Goal: Use online tool/utility: Utilize a website feature to perform a specific function

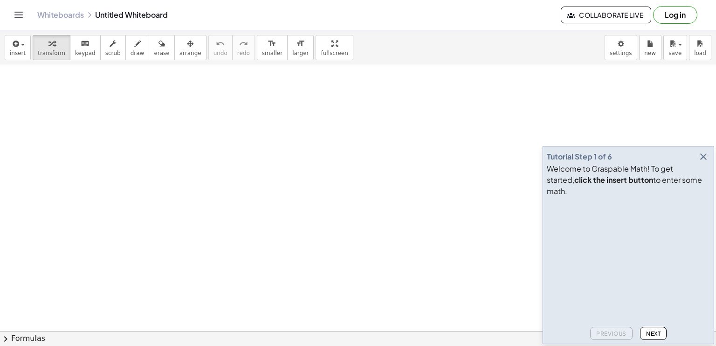
drag, startPoint x: 183, startPoint y: 177, endPoint x: 295, endPoint y: 214, distance: 118.3
click at [125, 51] on button "draw" at bounding box center [137, 47] width 24 height 25
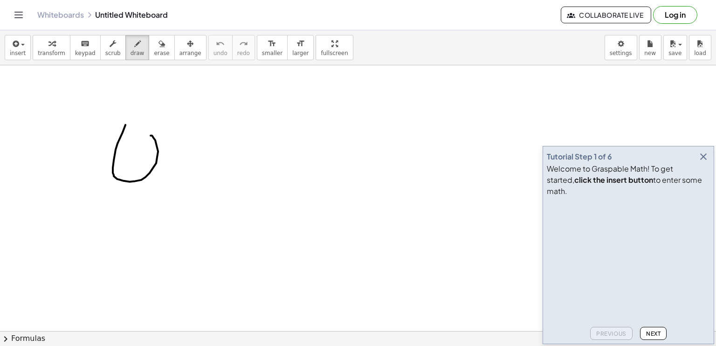
drag, startPoint x: 125, startPoint y: 125, endPoint x: 151, endPoint y: 135, distance: 27.4
click at [705, 162] on icon "button" at bounding box center [703, 156] width 11 height 11
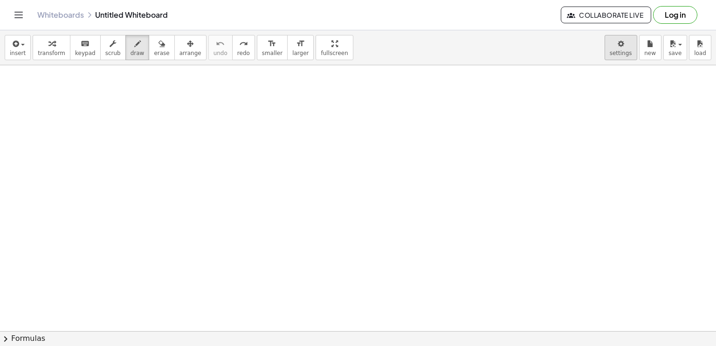
click at [628, 45] on body "Graspable Math Activities Get Started Activity Bank Assigned Work Classes White…" at bounding box center [358, 173] width 716 height 346
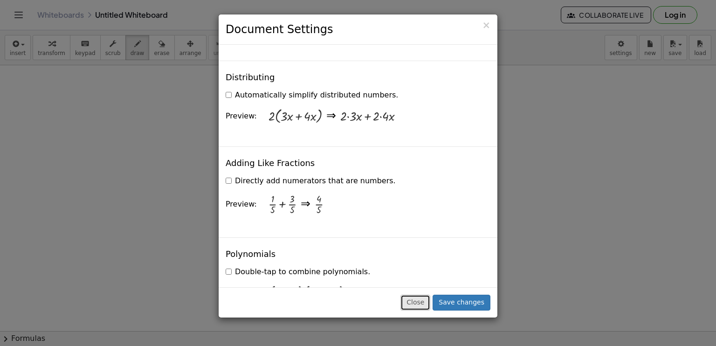
scroll to position [747, 0]
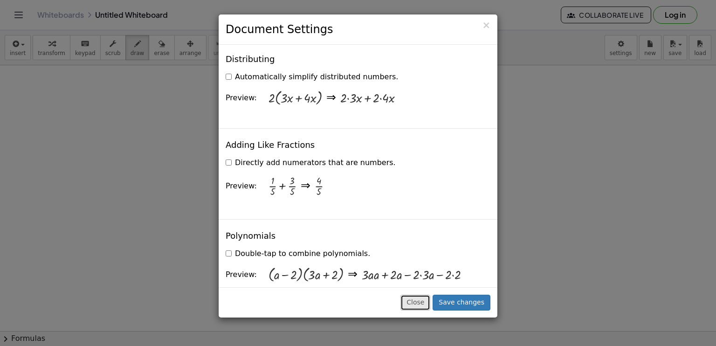
click at [422, 298] on button "Close" at bounding box center [416, 303] width 30 height 16
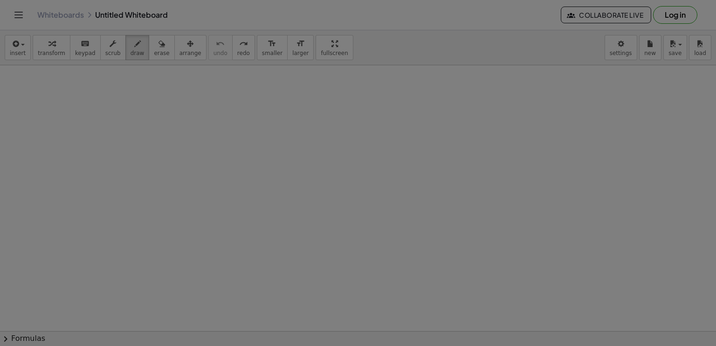
scroll to position [0, 0]
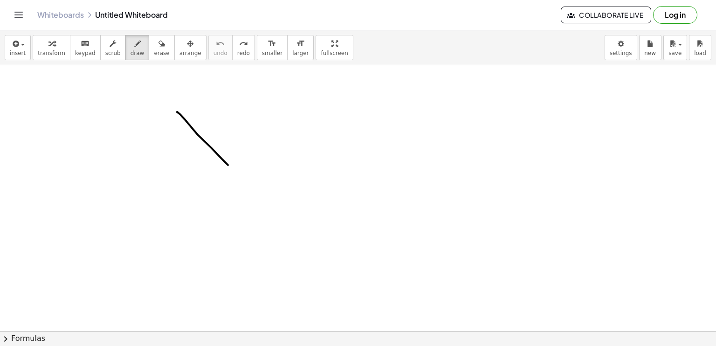
drag, startPoint x: 198, startPoint y: 134, endPoint x: 233, endPoint y: 170, distance: 49.8
drag, startPoint x: 196, startPoint y: 164, endPoint x: 232, endPoint y: 121, distance: 55.9
drag, startPoint x: 251, startPoint y: 111, endPoint x: 287, endPoint y: 130, distance: 40.9
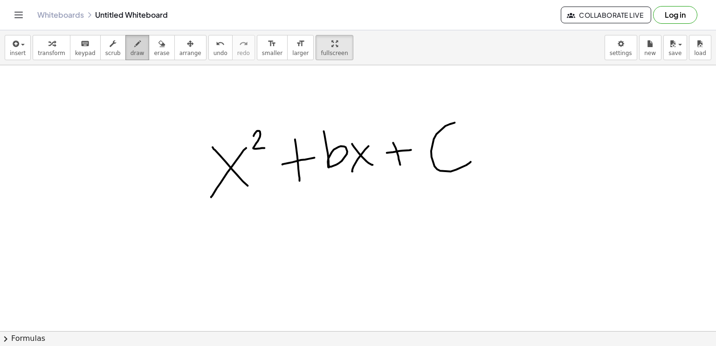
click at [131, 52] on span "draw" at bounding box center [138, 53] width 14 height 7
drag, startPoint x: 181, startPoint y: 221, endPoint x: 171, endPoint y: 282, distance: 61.4
drag, startPoint x: 185, startPoint y: 243, endPoint x: 207, endPoint y: 276, distance: 39.6
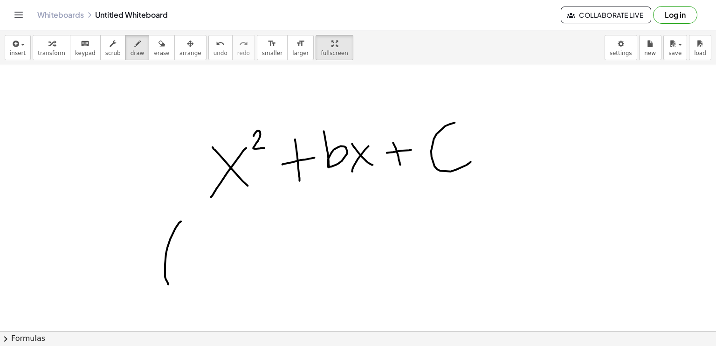
click at [321, 45] on div "button" at bounding box center [334, 43] width 27 height 11
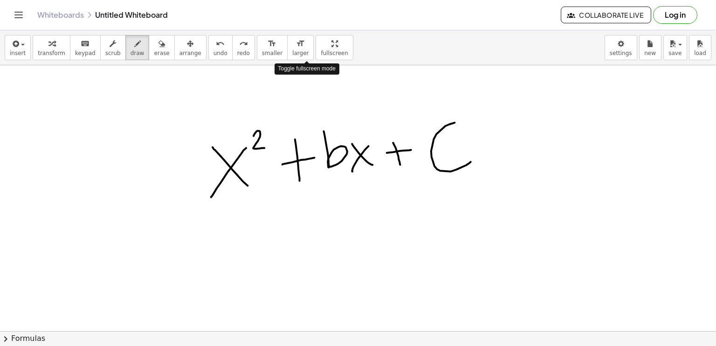
drag, startPoint x: 315, startPoint y: 45, endPoint x: 315, endPoint y: 102, distance: 56.4
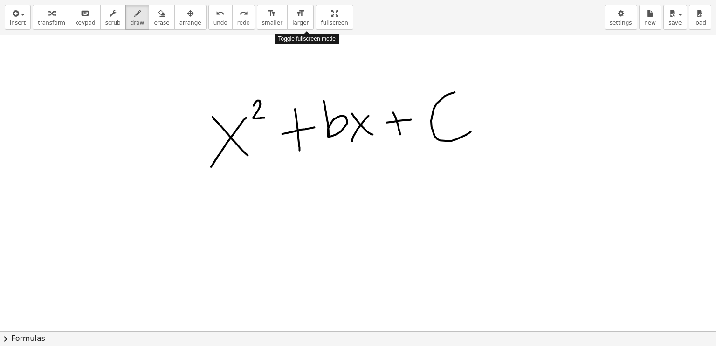
click at [315, 102] on div "insert select one: Math Expression Function Text Youtube Video Graphing Geometr…" at bounding box center [358, 173] width 716 height 346
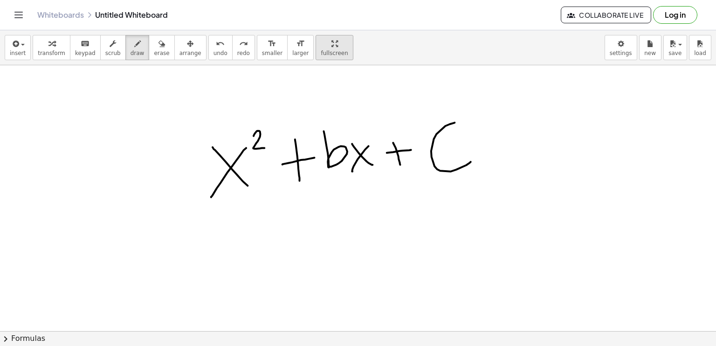
click at [321, 50] on span "fullscreen" at bounding box center [334, 53] width 27 height 7
drag, startPoint x: 304, startPoint y: 41, endPoint x: 304, endPoint y: 97, distance: 56.4
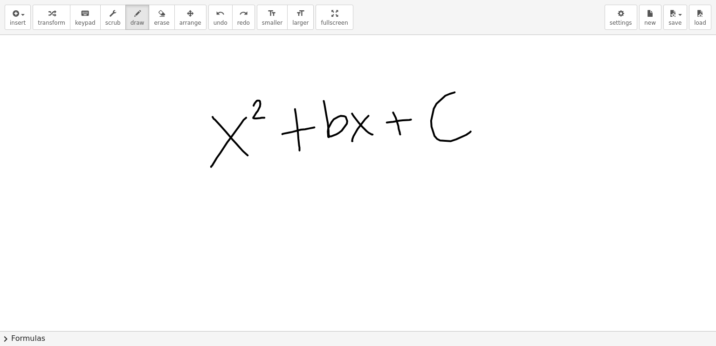
click at [304, 97] on div "insert select one: Math Expression Function Text Youtube Video Graphing Geometr…" at bounding box center [358, 173] width 716 height 346
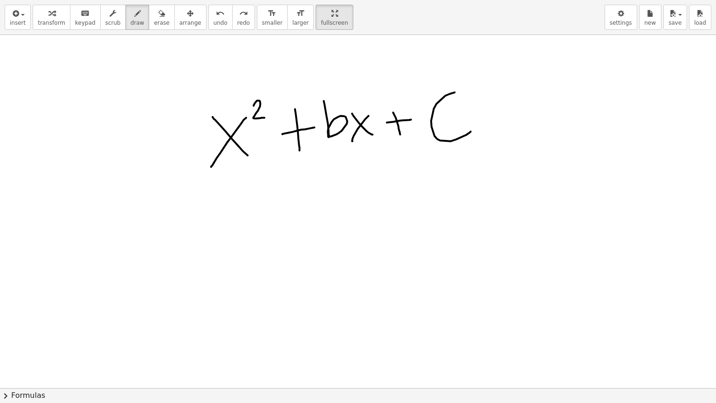
click at [550, 10] on div "insert select one: Math Expression Function Text Youtube Video Graphing Geometr…" at bounding box center [358, 17] width 716 height 35
click at [455, 30] on div "insert select one: Math Expression Function Text Youtube Video Graphing Geometr…" at bounding box center [358, 17] width 716 height 35
click at [462, 7] on div "insert select one: Math Expression Function Text Youtube Video Graphing Geometr…" at bounding box center [358, 17] width 716 height 35
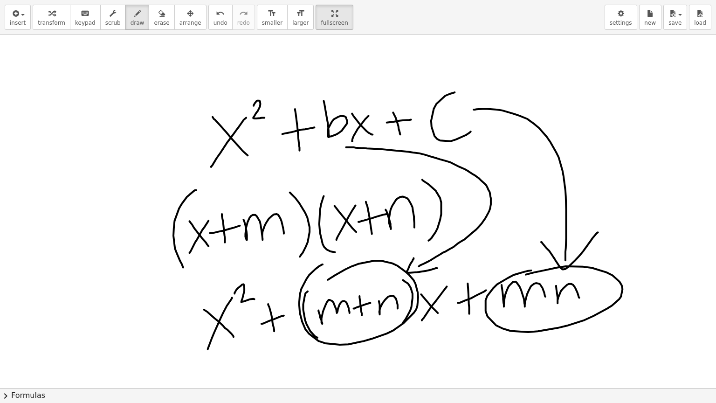
drag, startPoint x: 308, startPoint y: 19, endPoint x: 308, endPoint y: -38, distance: 56.4
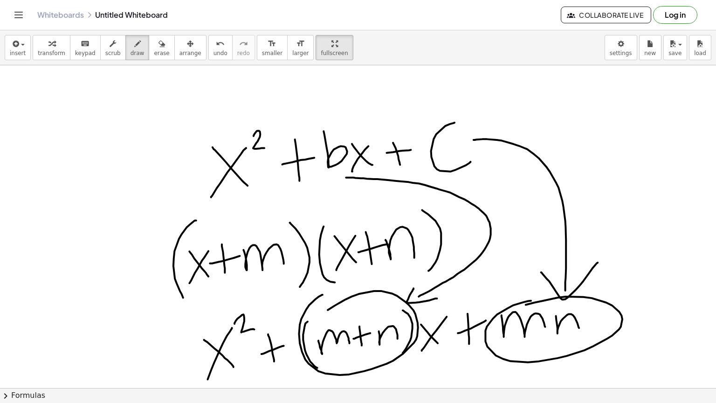
click at [308, 0] on html "Graspable Math Activities Get Started Activity Bank Assigned Work Classes White…" at bounding box center [358, 201] width 716 height 403
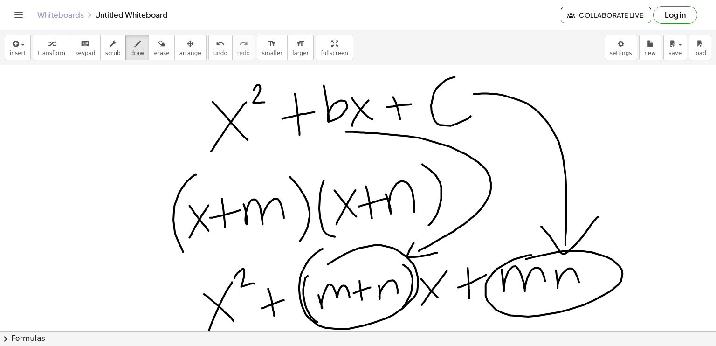
scroll to position [45, 0]
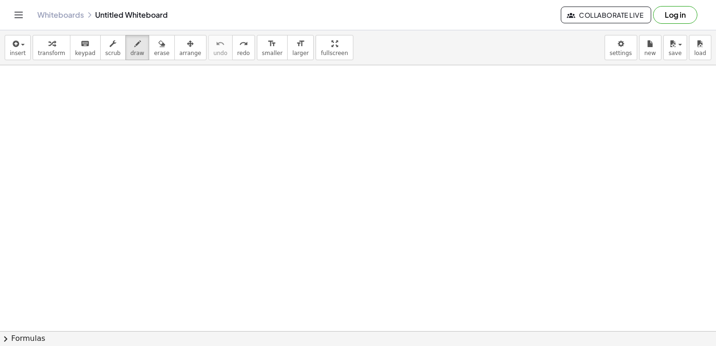
click at [348, 36] on div "insert select one: Math Expression Function Text Youtube Video Graphing Geometr…" at bounding box center [358, 47] width 716 height 35
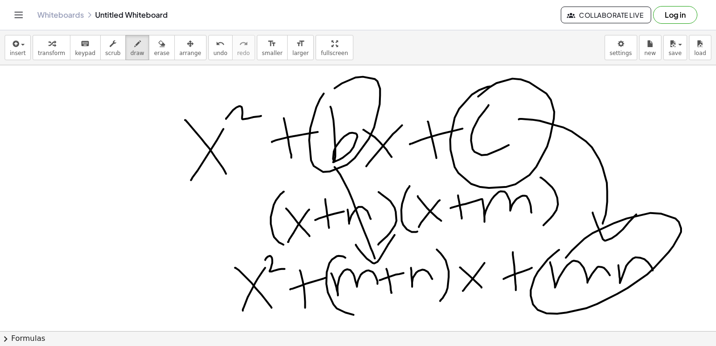
scroll to position [53, 0]
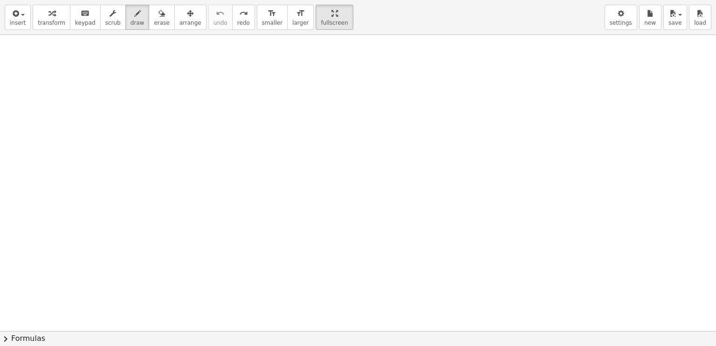
click at [305, 109] on div "insert select one: Math Expression Function Text Youtube Video Graphing Geometr…" at bounding box center [358, 173] width 716 height 346
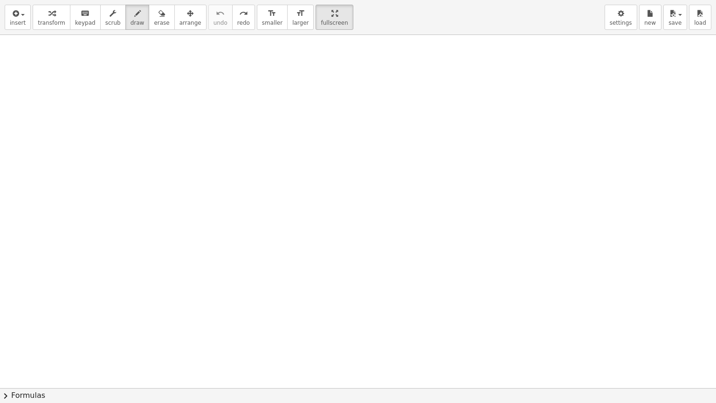
click at [304, 346] on div at bounding box center [358, 335] width 716 height 706
click at [307, 346] on div at bounding box center [358, 335] width 716 height 706
click at [314, 251] on div at bounding box center [358, 335] width 716 height 706
click at [360, 346] on div at bounding box center [358, 335] width 716 height 706
click at [346, 346] on div at bounding box center [358, 335] width 716 height 706
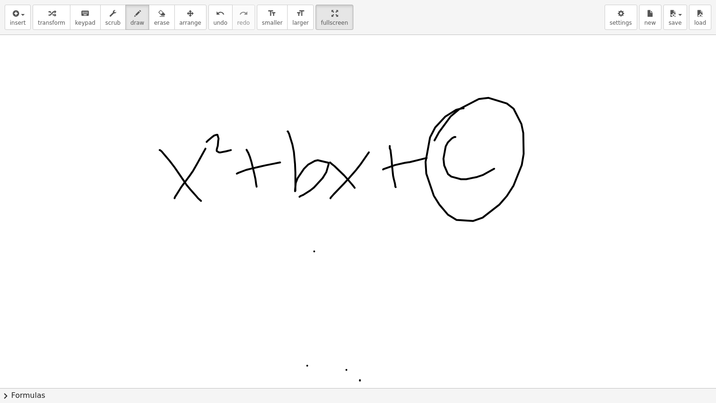
click at [160, 294] on div at bounding box center [358, 335] width 716 height 706
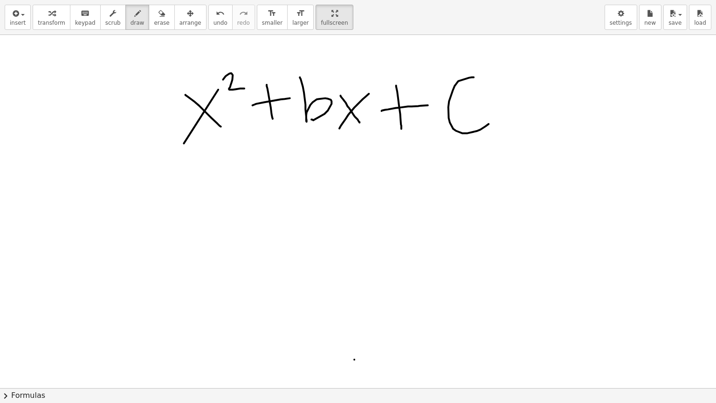
click at [354, 346] on div at bounding box center [358, 335] width 716 height 706
click at [345, 346] on div at bounding box center [358, 335] width 716 height 706
click at [211, 162] on div at bounding box center [358, 335] width 716 height 706
click at [207, 156] on div at bounding box center [358, 335] width 716 height 706
click at [129, 280] on div at bounding box center [358, 335] width 716 height 706
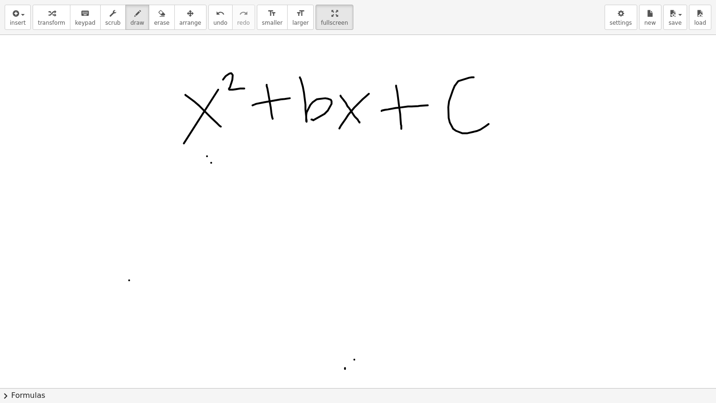
click at [356, 16] on div "insert select one: Math Expression Function Text Youtube Video Graphing Geometr…" at bounding box center [358, 17] width 716 height 35
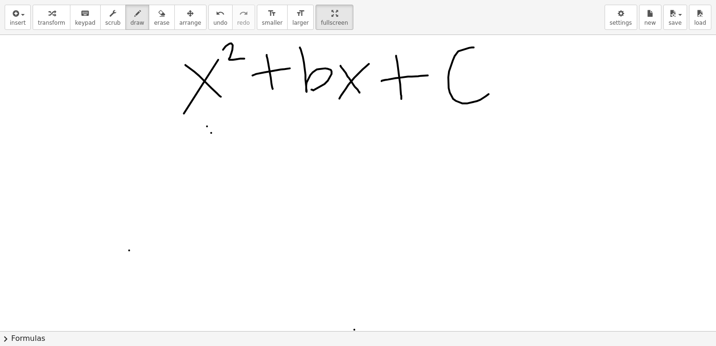
scroll to position [78, 0]
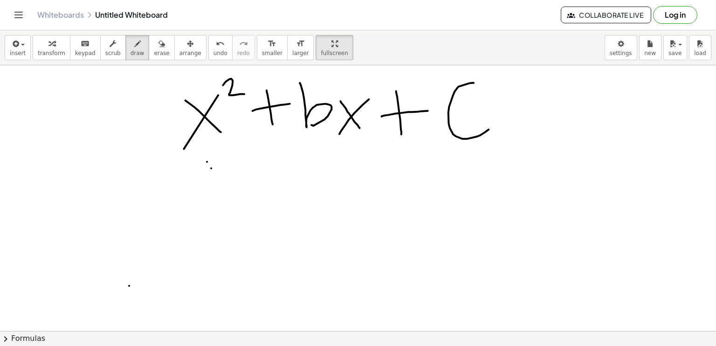
click at [27, 18] on div "Whiteboards Untitled Whiteboard Collaborate Live Log in" at bounding box center [358, 15] width 694 height 30
click at [19, 20] on icon "Toggle navigation" at bounding box center [18, 14] width 11 height 11
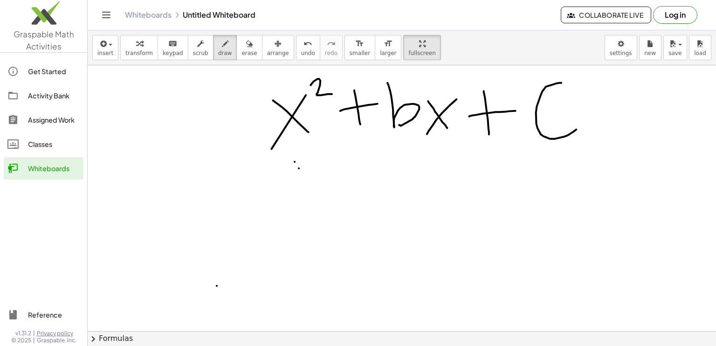
click at [104, 14] on icon "Toggle navigation" at bounding box center [106, 14] width 11 height 11
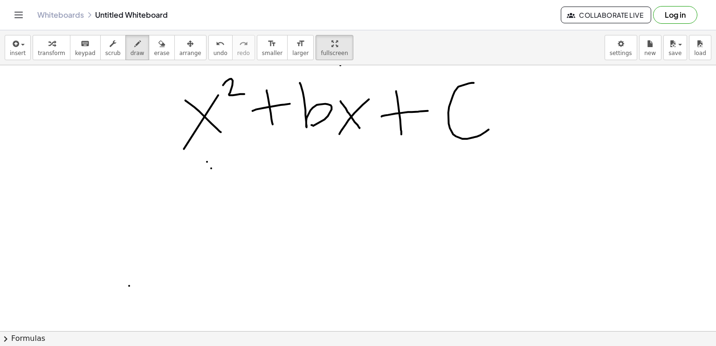
drag, startPoint x: 340, startPoint y: 65, endPoint x: 346, endPoint y: 40, distance: 25.2
click at [346, 40] on div "insert select one: Math Expression Function Text Youtube Video Graphing Geometr…" at bounding box center [358, 188] width 716 height 316
click at [332, 47] on icon "button" at bounding box center [335, 43] width 7 height 11
drag, startPoint x: 306, startPoint y: 47, endPoint x: 306, endPoint y: 103, distance: 56.4
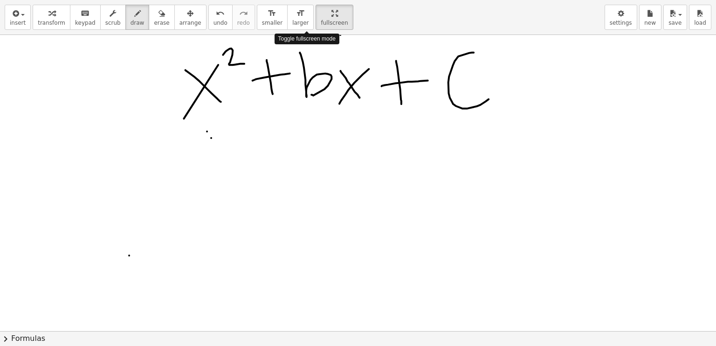
click at [306, 103] on div "insert select one: Math Expression Function Text Youtube Video Graphing Geometr…" at bounding box center [358, 173] width 716 height 346
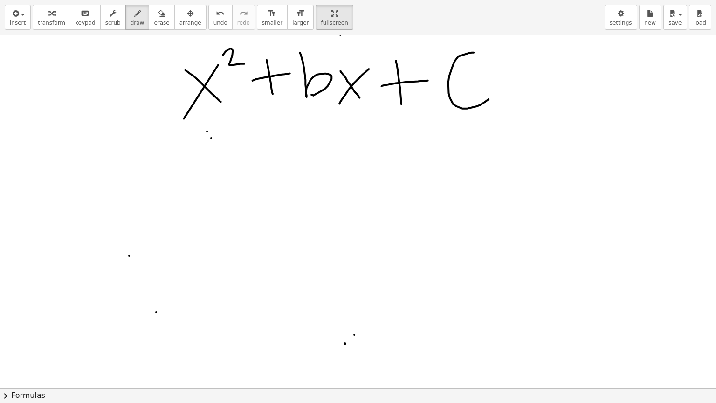
click at [156, 311] on div at bounding box center [358, 310] width 716 height 706
click at [306, 346] on div at bounding box center [358, 310] width 716 height 706
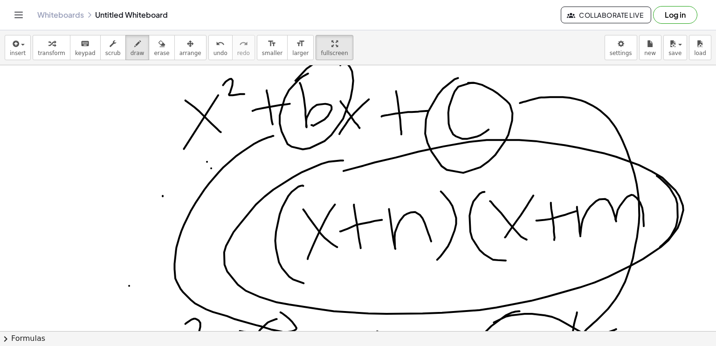
click at [163, 196] on div at bounding box center [358, 283] width 716 height 593
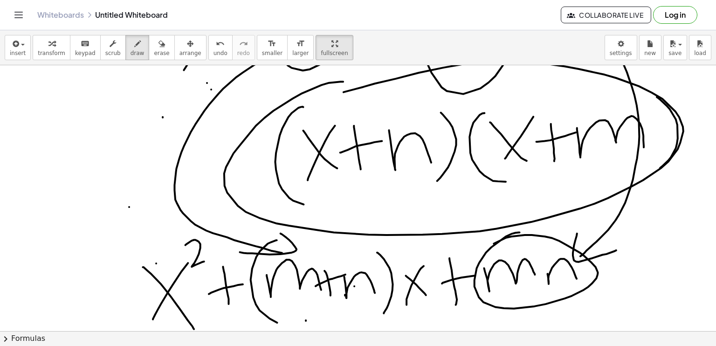
scroll to position [157, 0]
click at [133, 240] on div at bounding box center [358, 204] width 716 height 593
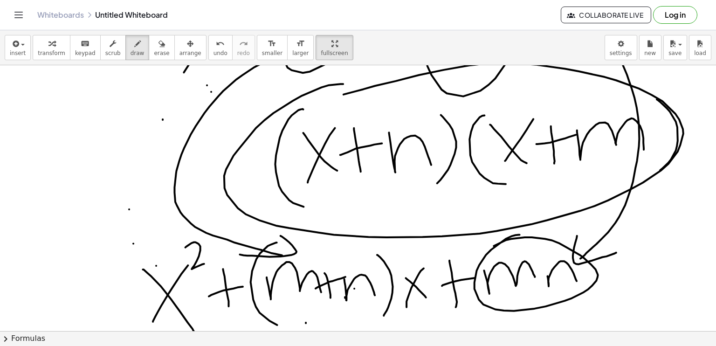
scroll to position [151, 0]
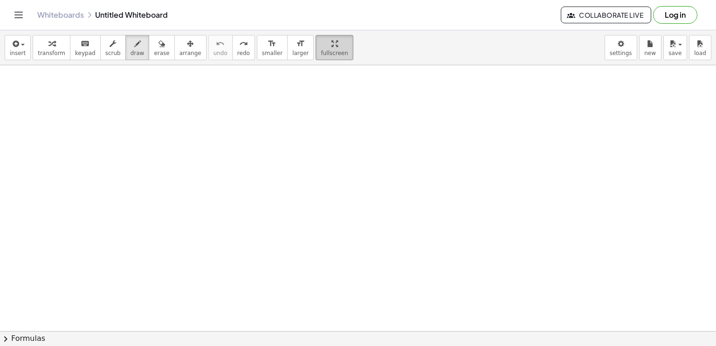
click at [321, 52] on span "fullscreen" at bounding box center [334, 53] width 27 height 7
drag, startPoint x: 311, startPoint y: 41, endPoint x: 311, endPoint y: 97, distance: 56.4
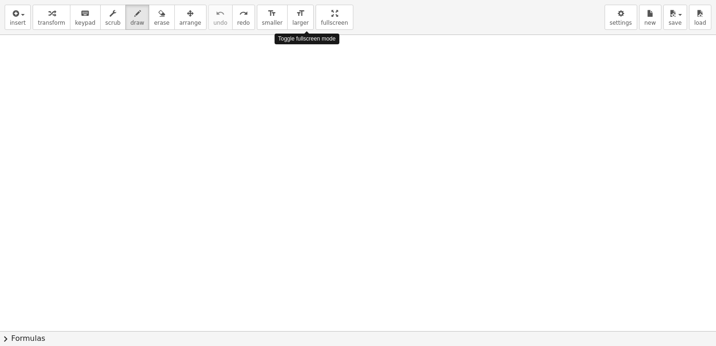
click at [311, 97] on div "insert select one: Math Expression Function Text Youtube Video Graphing Geometr…" at bounding box center [358, 173] width 716 height 346
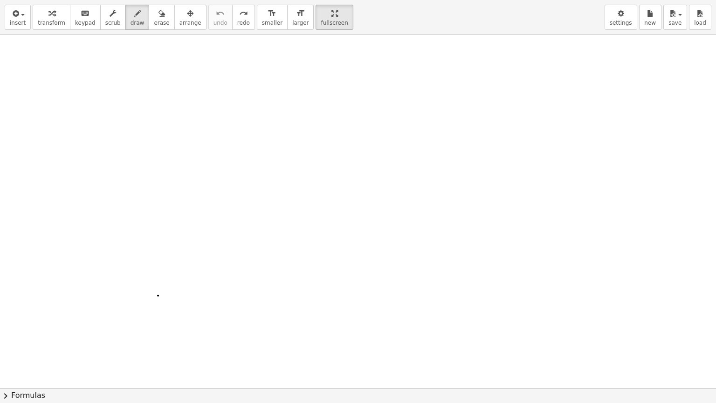
click at [158, 295] on div at bounding box center [358, 237] width 716 height 706
click at [121, 205] on div at bounding box center [358, 237] width 716 height 706
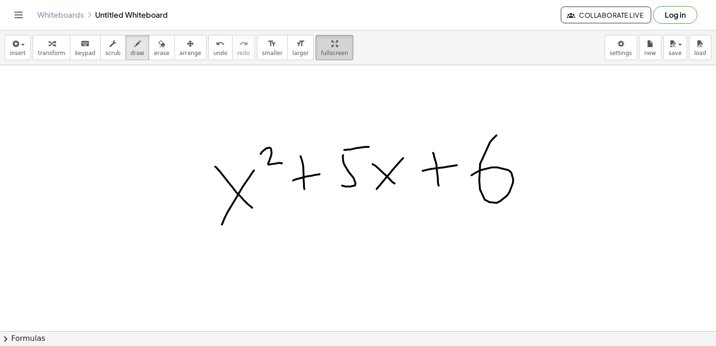
click at [332, 44] on icon "button" at bounding box center [335, 43] width 7 height 11
drag, startPoint x: 308, startPoint y: 44, endPoint x: 308, endPoint y: 101, distance: 56.4
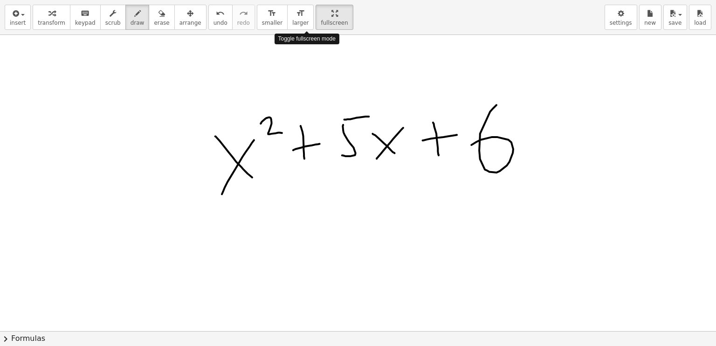
click at [308, 101] on div "insert select one: Math Expression Function Text Youtube Video Graphing Geometr…" at bounding box center [358, 173] width 716 height 346
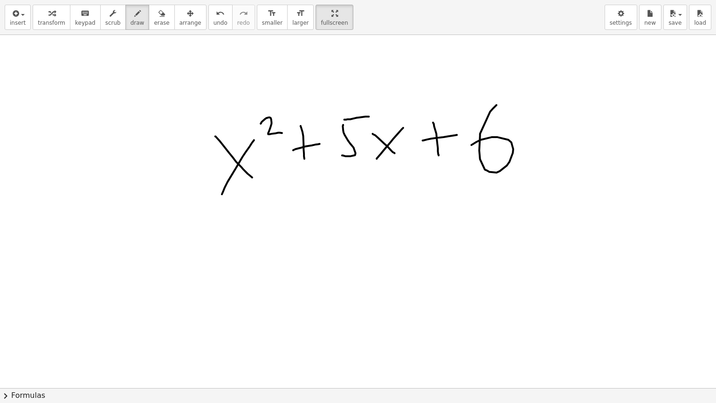
click at [152, 293] on div at bounding box center [358, 237] width 716 height 706
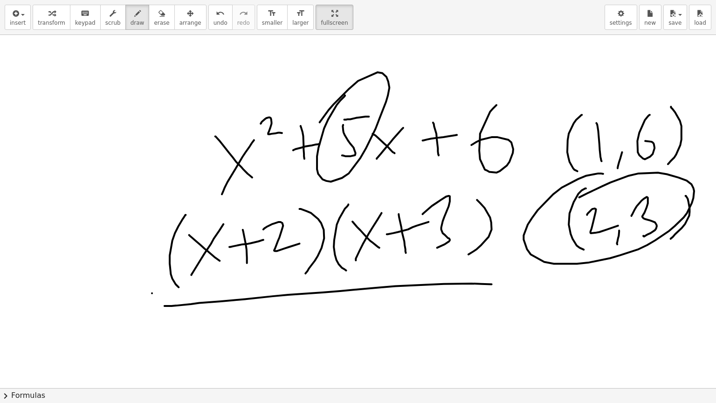
click at [164, 98] on div at bounding box center [358, 237] width 716 height 706
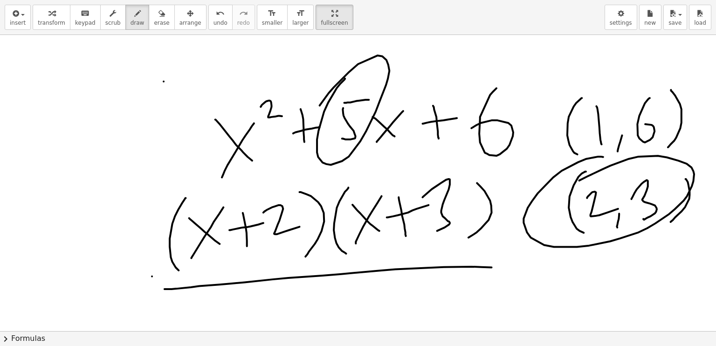
scroll to position [167, 0]
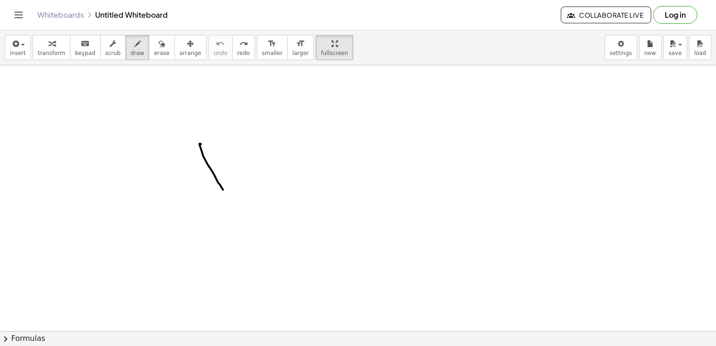
drag, startPoint x: 200, startPoint y: 143, endPoint x: 224, endPoint y: 190, distance: 52.6
click at [223, 190] on div at bounding box center [358, 194] width 716 height 593
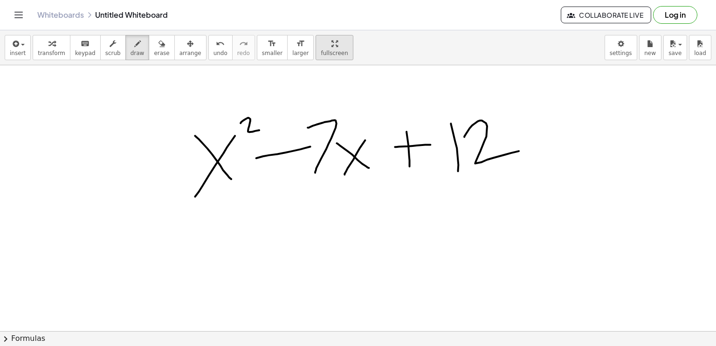
click at [321, 43] on div "button" at bounding box center [334, 43] width 27 height 11
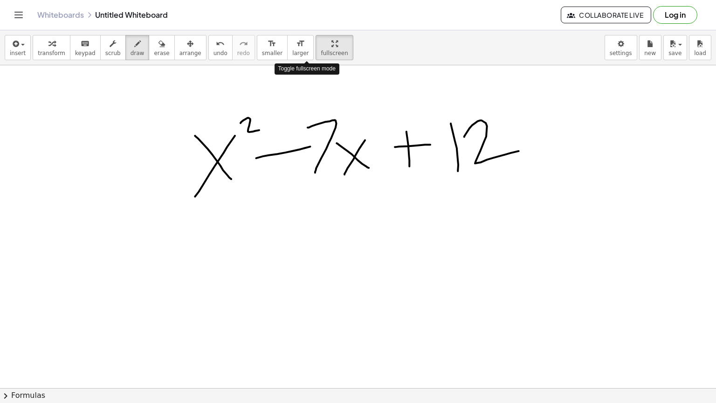
drag, startPoint x: 304, startPoint y: 42, endPoint x: 304, endPoint y: 98, distance: 56.4
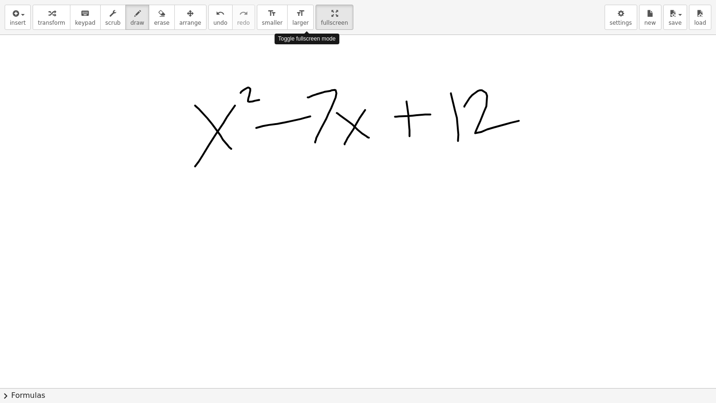
click at [304, 98] on div "insert select one: Math Expression Function Text Youtube Video Graphing Geometr…" at bounding box center [358, 201] width 716 height 403
click at [150, 221] on div at bounding box center [358, 221] width 716 height 706
click at [93, 325] on div at bounding box center [358, 221] width 716 height 706
click at [366, 346] on div at bounding box center [358, 221] width 716 height 706
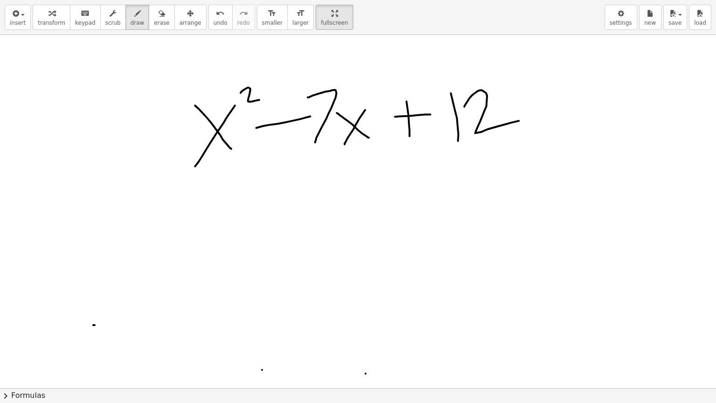
click at [262, 346] on div at bounding box center [358, 221] width 716 height 706
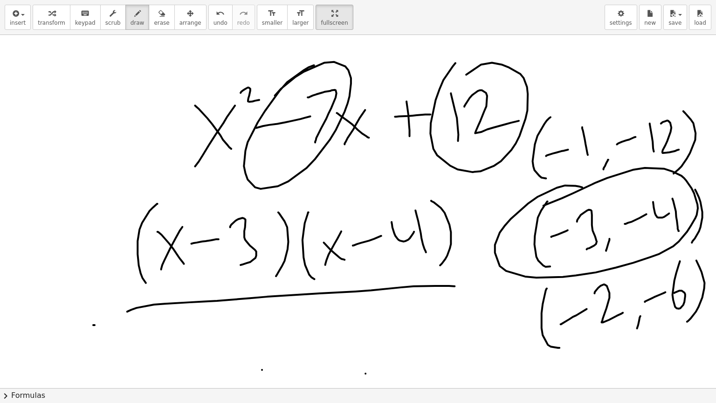
click at [476, 346] on div at bounding box center [358, 221] width 716 height 706
click at [278, 346] on div at bounding box center [358, 221] width 716 height 706
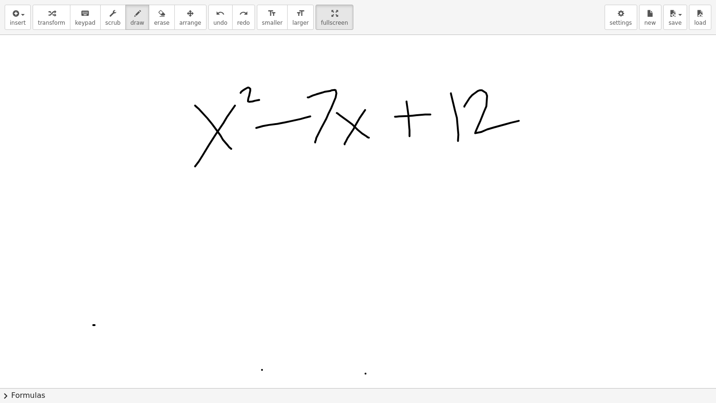
click at [368, 346] on div at bounding box center [358, 221] width 716 height 706
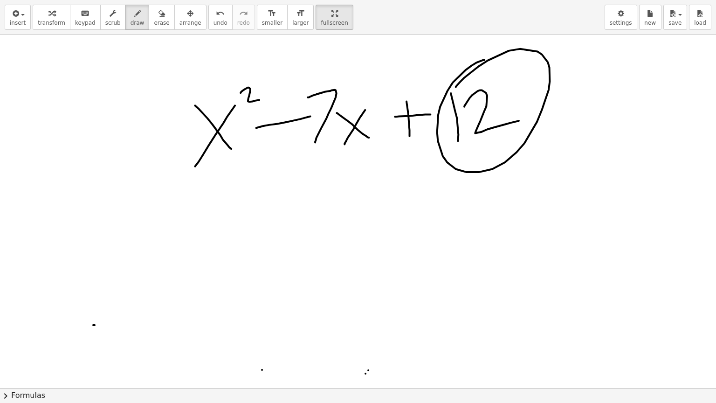
click at [366, 346] on div at bounding box center [358, 221] width 716 height 706
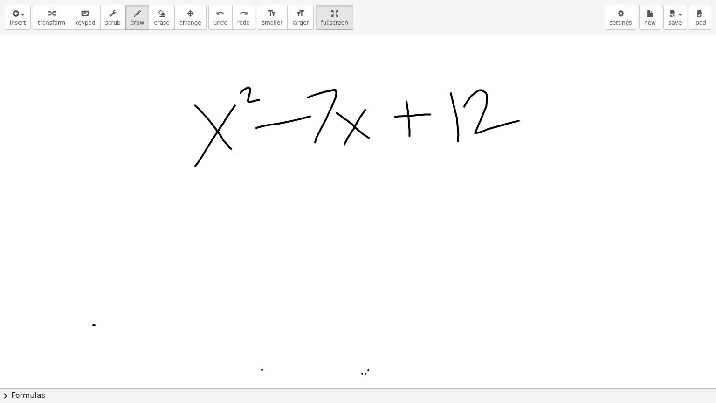
click at [362, 346] on div at bounding box center [358, 221] width 716 height 706
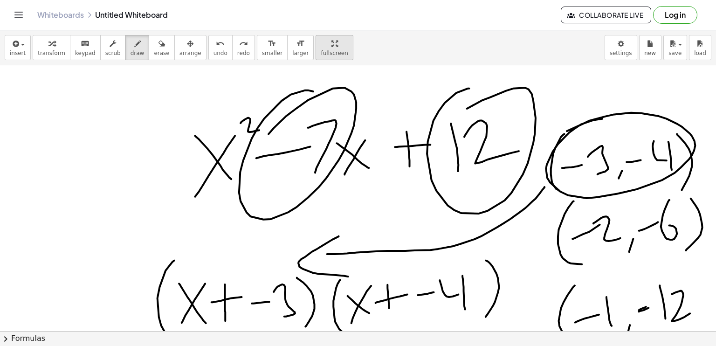
click at [321, 46] on div "button" at bounding box center [334, 43] width 27 height 11
drag, startPoint x: 302, startPoint y: 46, endPoint x: 302, endPoint y: 103, distance: 56.4
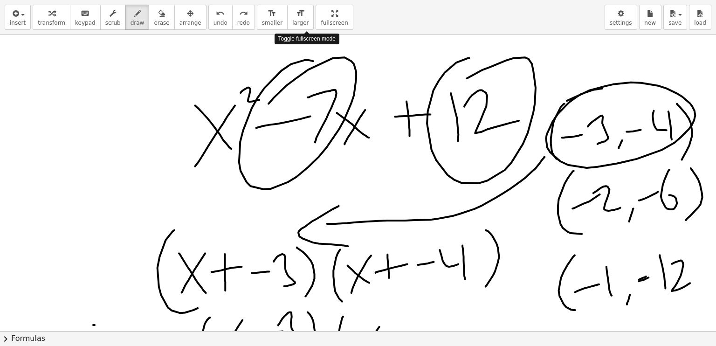
click at [302, 103] on div "insert select one: Math Expression Function Text Youtube Video Graphing Geometr…" at bounding box center [358, 173] width 716 height 346
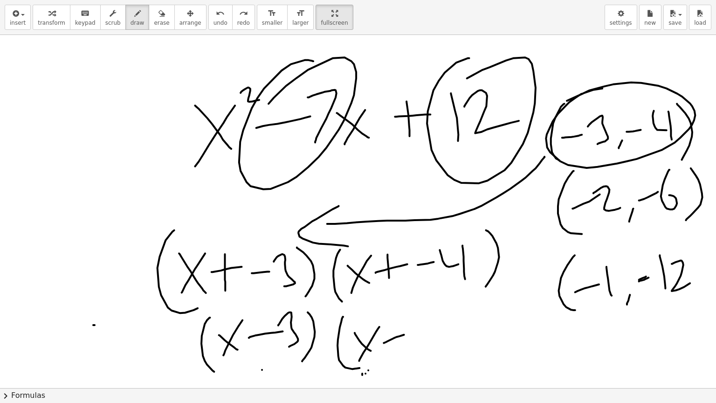
click at [108, 265] on div at bounding box center [358, 221] width 716 height 706
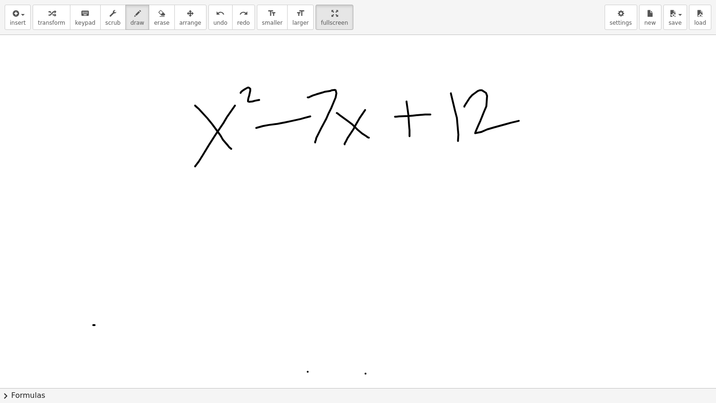
click at [308, 346] on div at bounding box center [358, 221] width 716 height 706
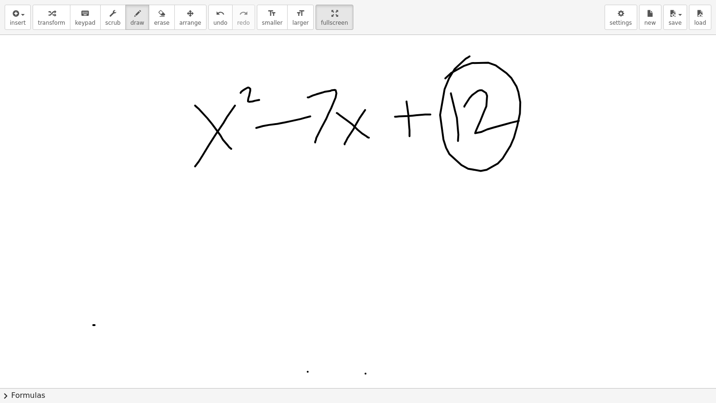
click at [360, 346] on div at bounding box center [358, 221] width 716 height 706
click at [374, 346] on div at bounding box center [358, 221] width 716 height 706
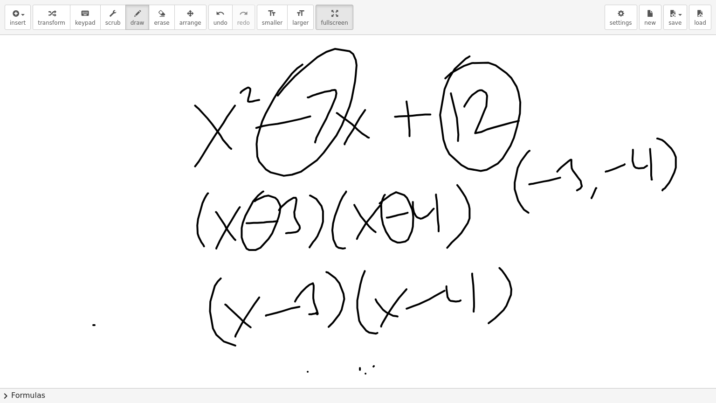
click at [167, 281] on div at bounding box center [358, 221] width 716 height 706
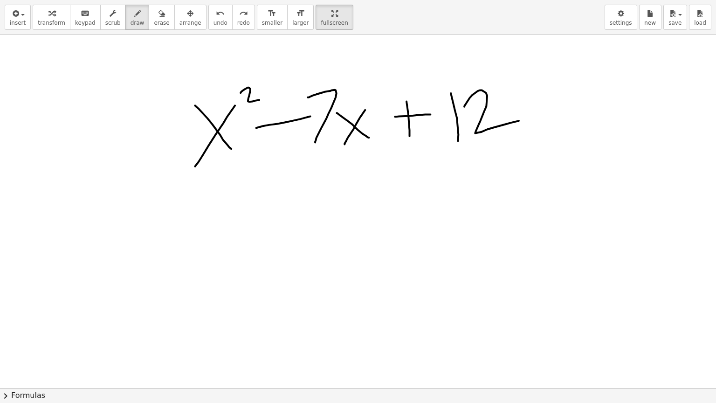
click at [134, 326] on div at bounding box center [358, 221] width 716 height 706
click at [263, 346] on div at bounding box center [358, 221] width 716 height 706
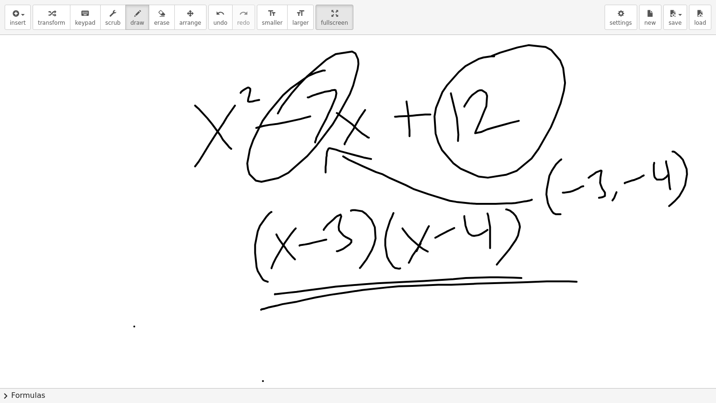
click at [363, 346] on div at bounding box center [358, 221] width 716 height 706
